Goal: Task Accomplishment & Management: Manage account settings

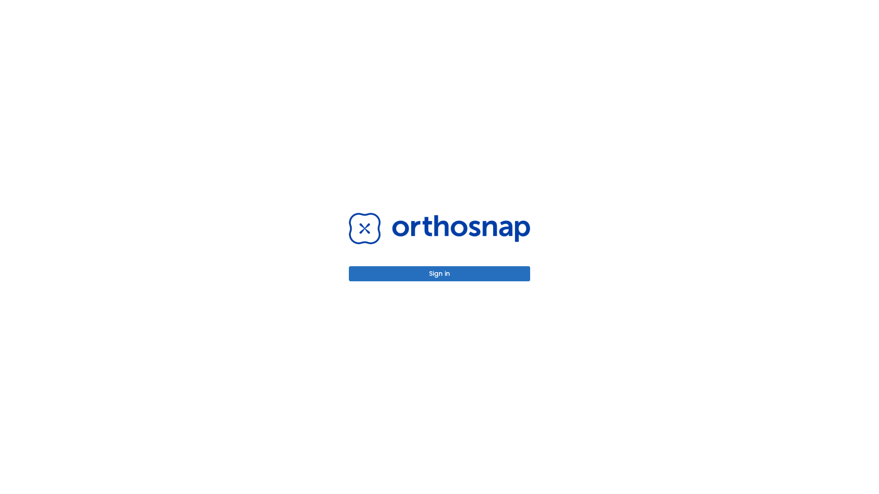
click at [440, 274] on button "Sign in" at bounding box center [439, 273] width 181 height 15
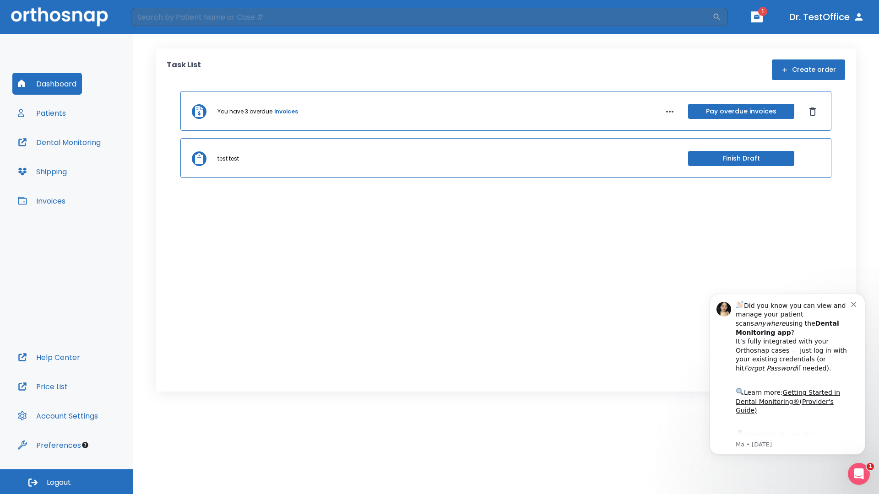
click at [66, 482] on span "Logout" at bounding box center [59, 483] width 24 height 10
